Goal: Check status: Check status

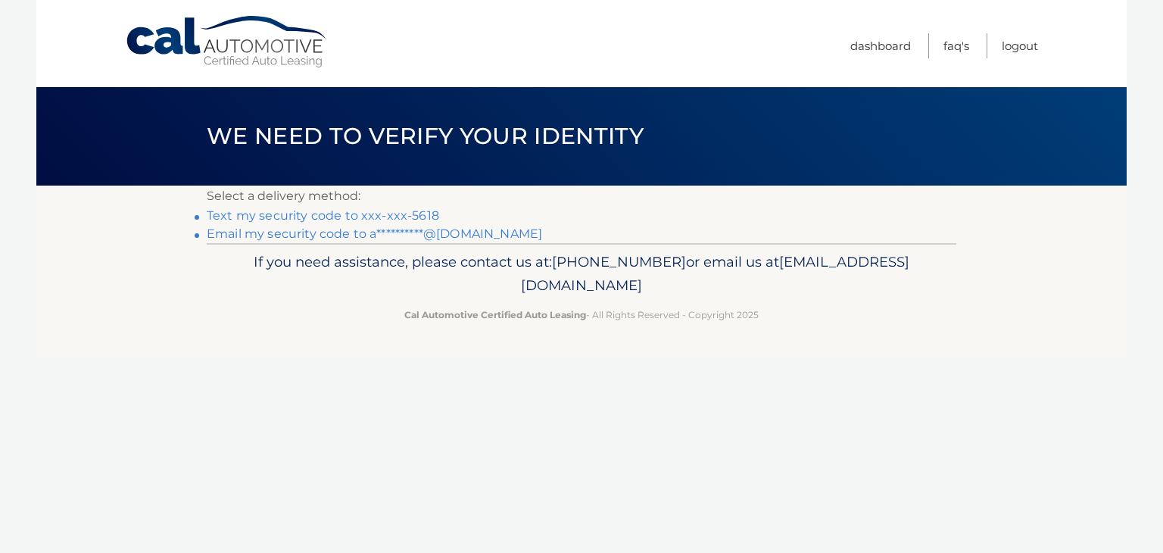
click at [409, 213] on link "Text my security code to xxx-xxx-5618" at bounding box center [323, 215] width 232 height 14
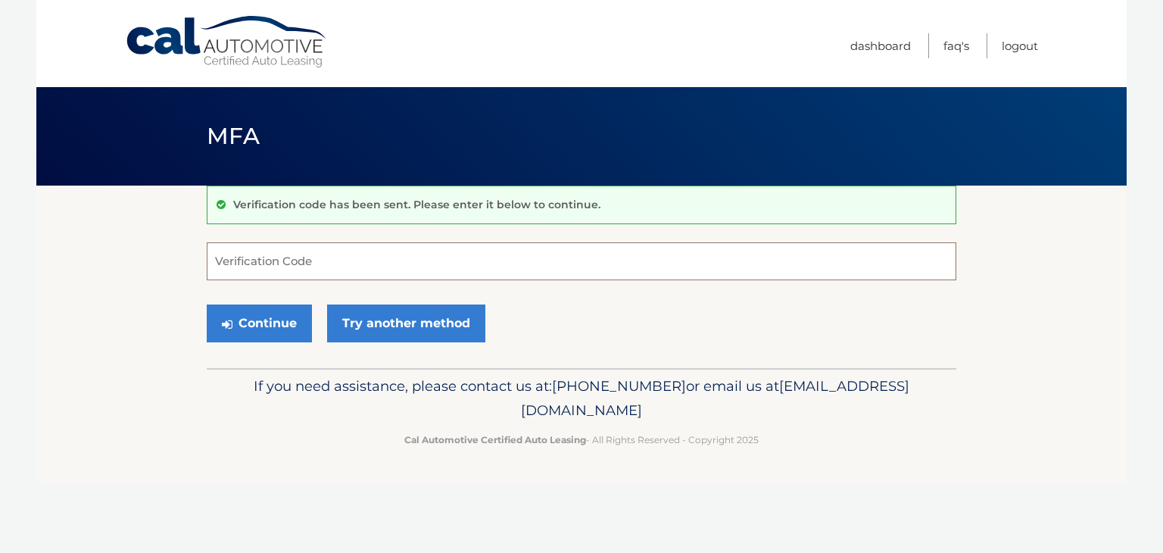
click at [373, 257] on input "Verification Code" at bounding box center [582, 261] width 750 height 38
click at [317, 261] on input "Verification Code" at bounding box center [582, 261] width 750 height 38
type input "226517"
click at [207, 304] on button "Continue" at bounding box center [259, 323] width 105 height 38
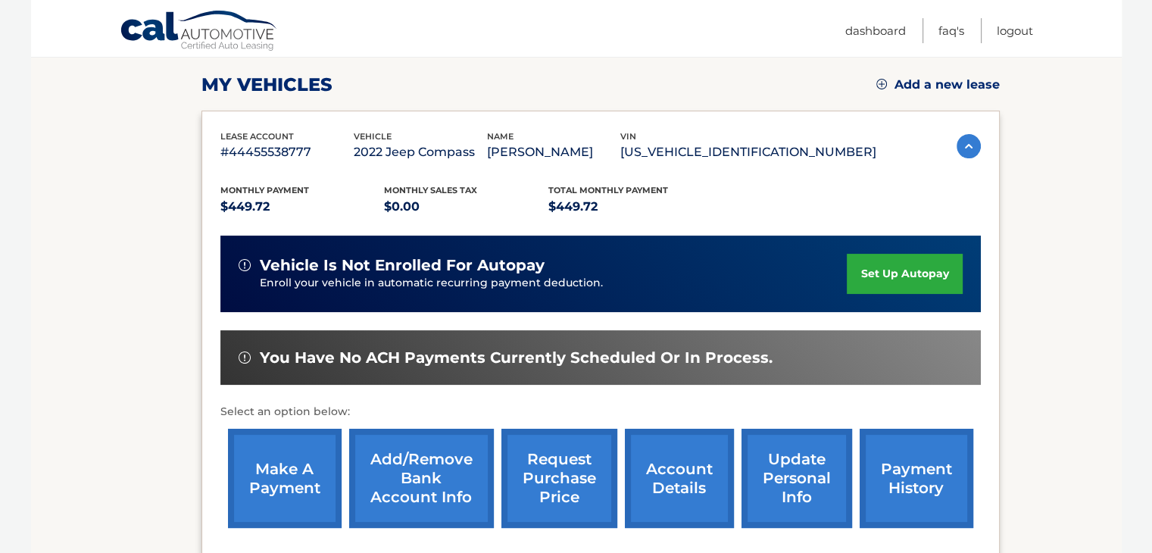
scroll to position [303, 0]
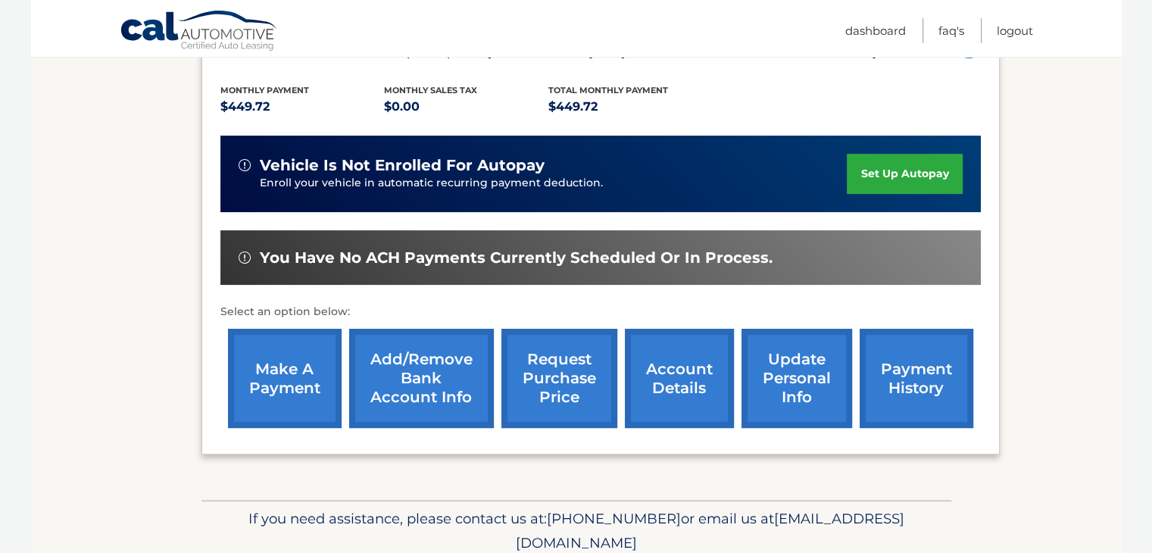
click at [669, 382] on link "account details" at bounding box center [679, 378] width 109 height 99
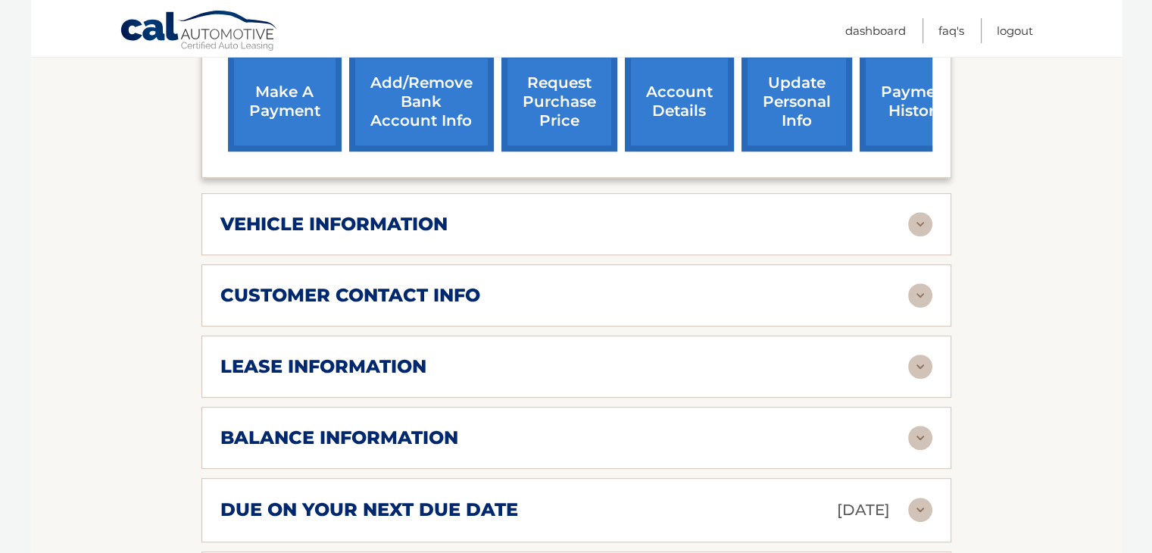
scroll to position [606, 0]
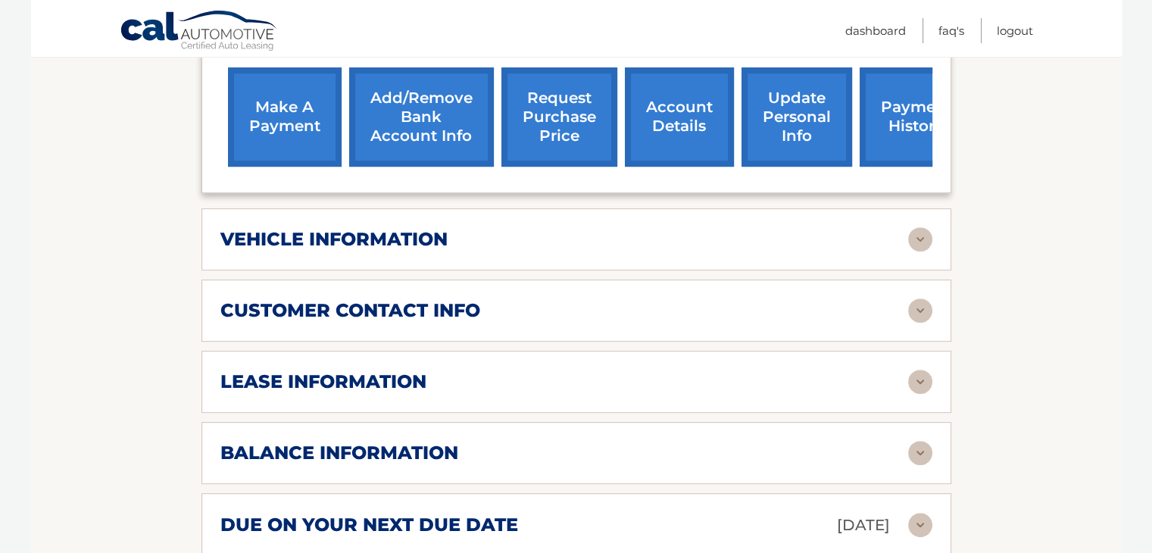
click at [368, 228] on h2 "vehicle information" at bounding box center [333, 239] width 227 height 23
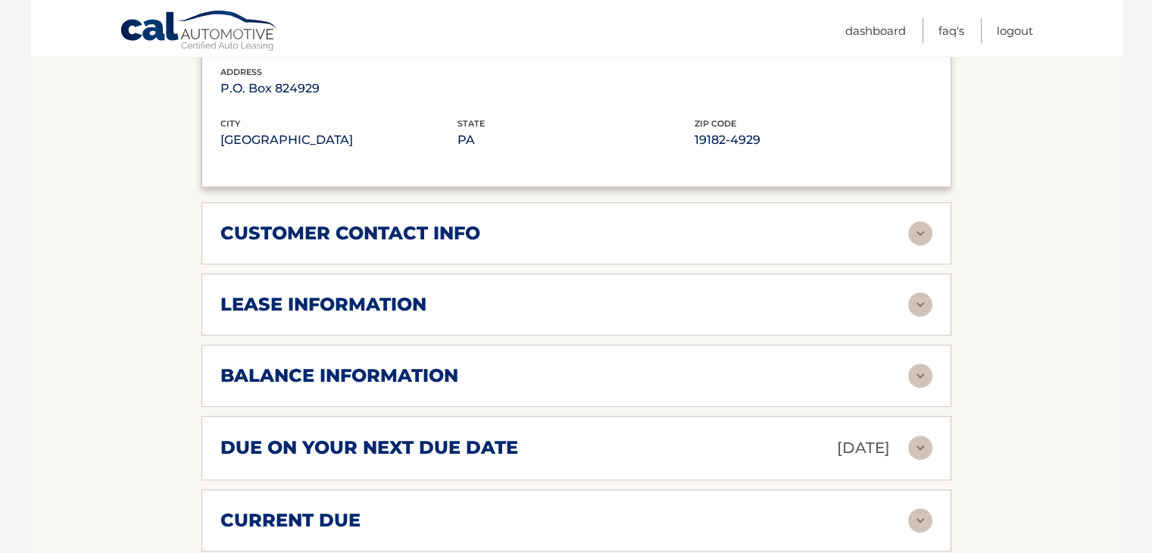
scroll to position [1060, 0]
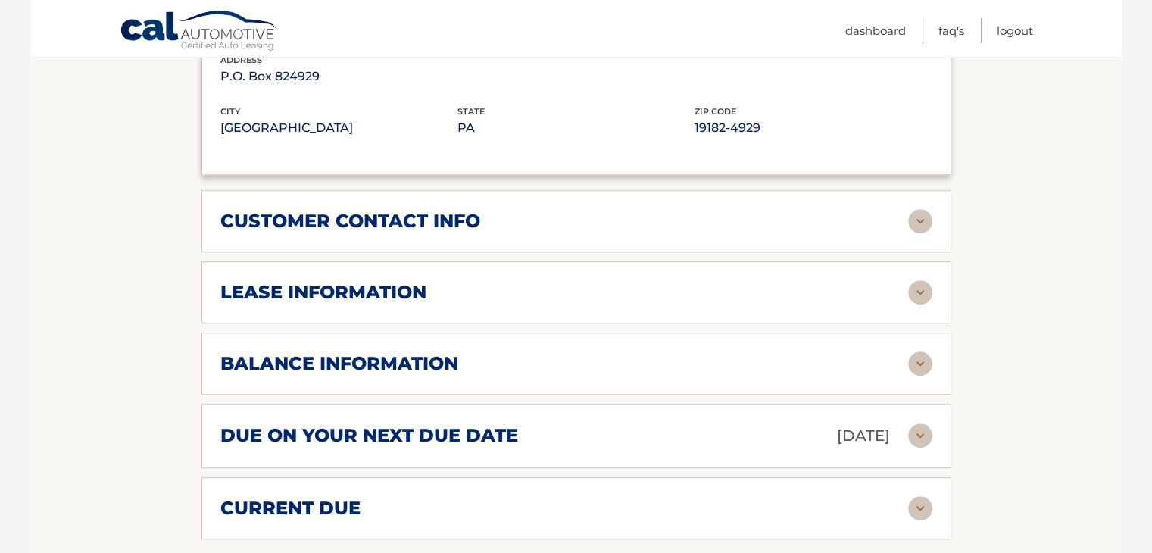
click at [377, 281] on h2 "lease information" at bounding box center [323, 292] width 206 height 23
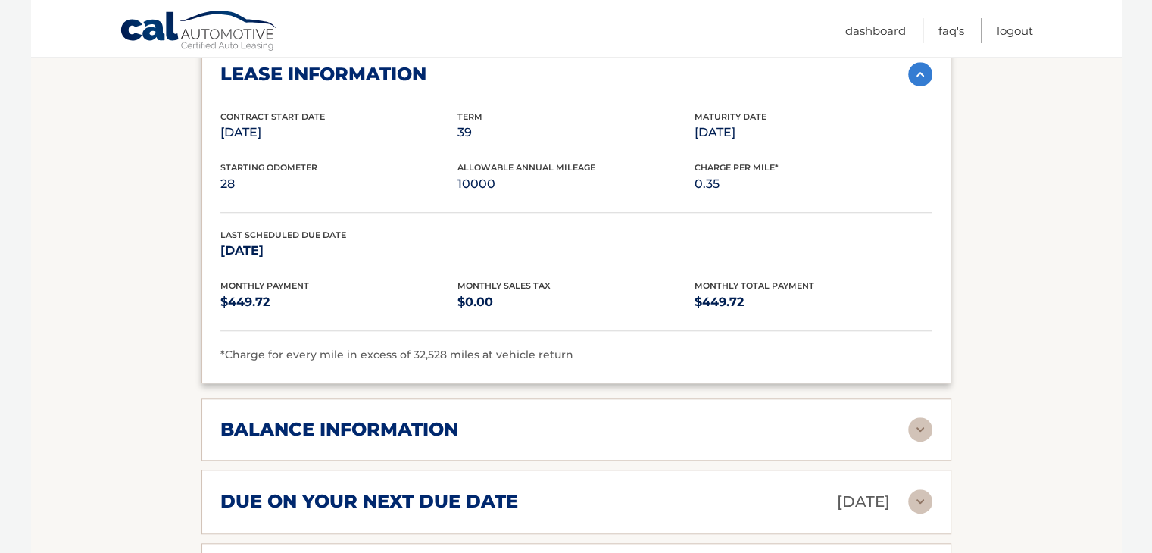
scroll to position [1363, 0]
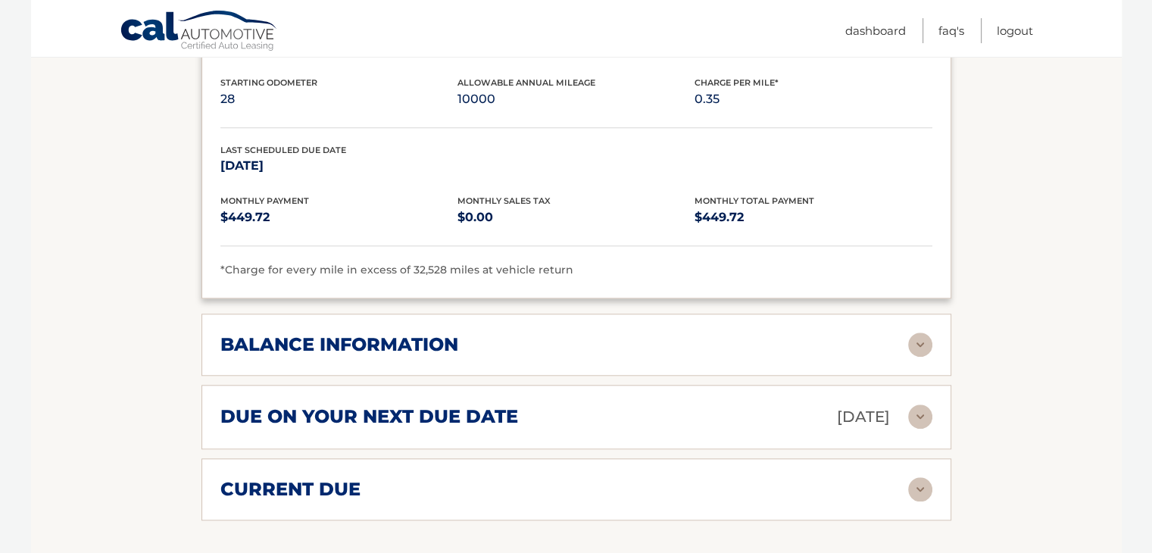
click at [388, 333] on h2 "balance information" at bounding box center [339, 344] width 238 height 23
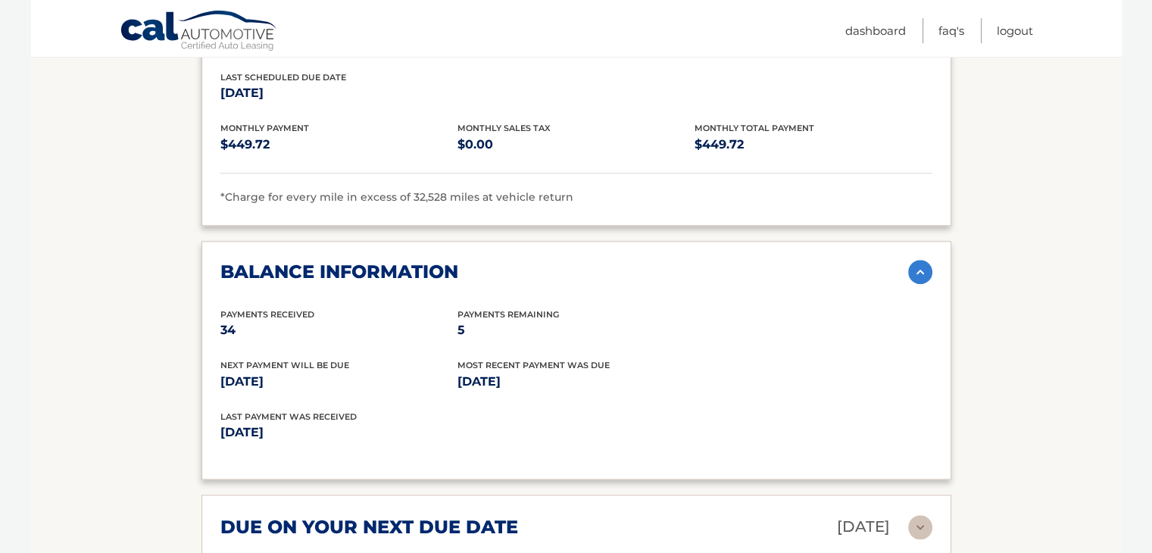
scroll to position [1439, 0]
